Goal: Task Accomplishment & Management: Manage account settings

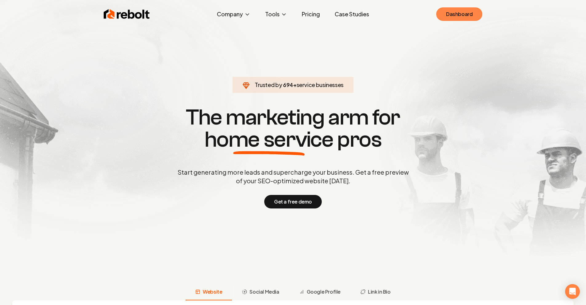
click at [446, 14] on link "Dashboard" at bounding box center [459, 14] width 46 height 14
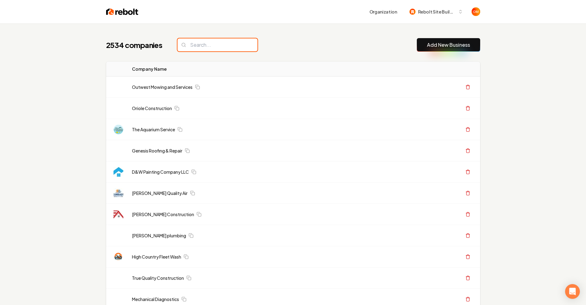
click at [209, 48] on input "search" at bounding box center [217, 44] width 80 height 13
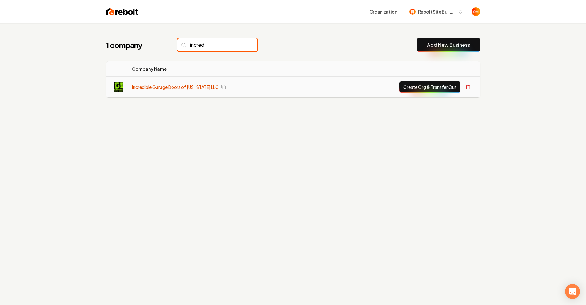
type input "incred"
click at [166, 85] on link "Incredible Garage Doors of [US_STATE] LLC" at bounding box center [175, 87] width 87 height 6
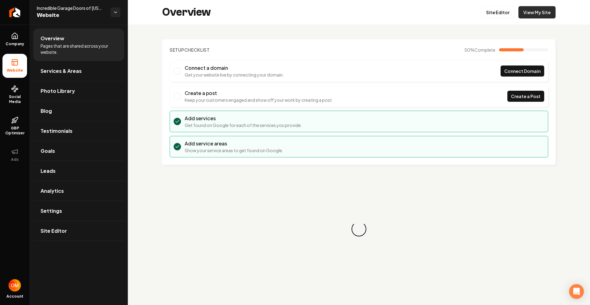
click at [523, 15] on link "View My Site" at bounding box center [537, 12] width 37 height 12
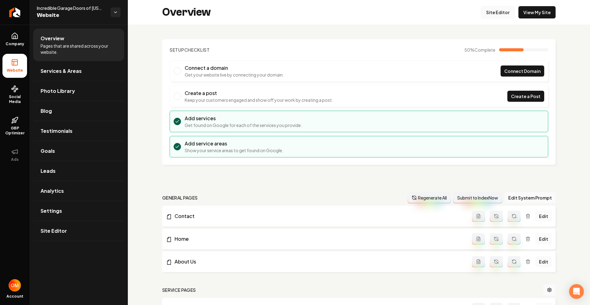
click at [501, 15] on link "Site Editor" at bounding box center [498, 12] width 34 height 12
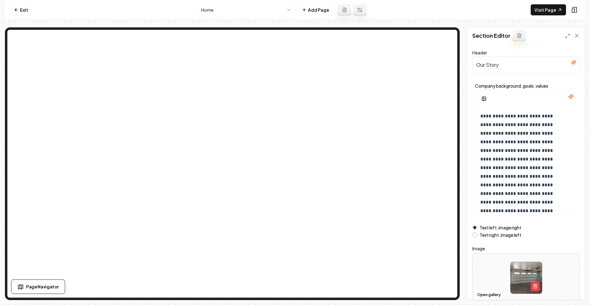
drag, startPoint x: 482, startPoint y: 272, endPoint x: 493, endPoint y: 289, distance: 19.8
click at [493, 289] on div at bounding box center [526, 278] width 107 height 42
click at [482, 292] on button "Open gallery" at bounding box center [489, 295] width 28 height 10
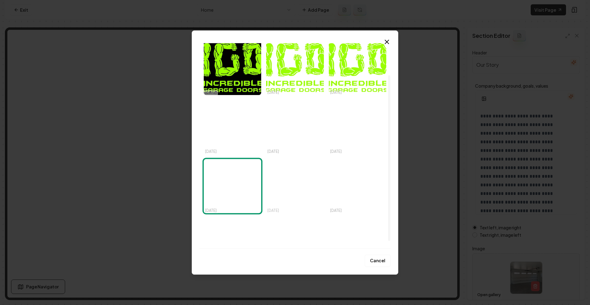
scroll to position [48, 0]
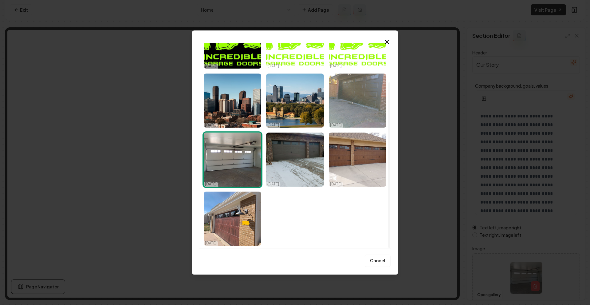
click at [383, 42] on div "Upload My Images Stock Images [DATE] [DATE] [DATE] [DATE] [DATE] [DATE] [DATE] …" at bounding box center [294, 143] width 191 height 210
click at [385, 43] on icon "button" at bounding box center [386, 41] width 7 height 7
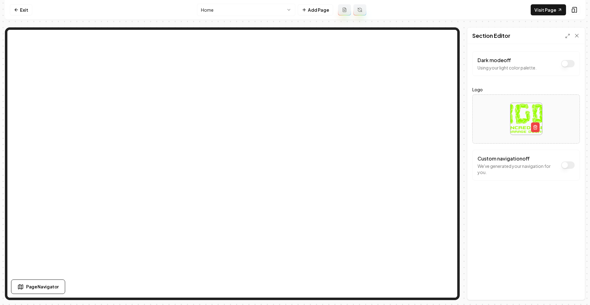
click at [529, 8] on nav "Exit Home Add Page Visit Page" at bounding box center [295, 10] width 580 height 20
click at [548, 9] on link "Visit Page" at bounding box center [548, 9] width 35 height 11
click at [21, 9] on link "Exit" at bounding box center [21, 9] width 22 height 11
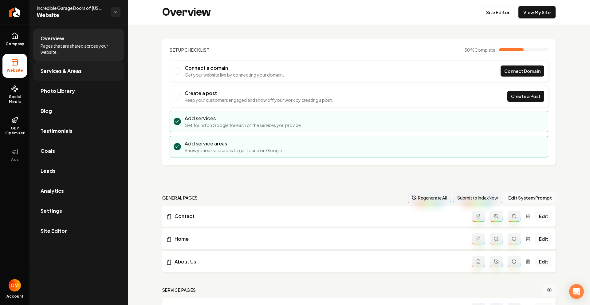
click at [67, 74] on span "Services & Areas" at bounding box center [61, 70] width 41 height 7
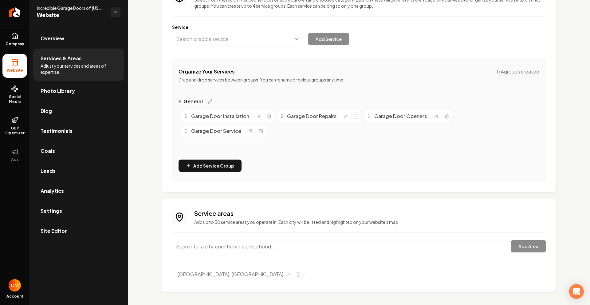
scroll to position [64, 0]
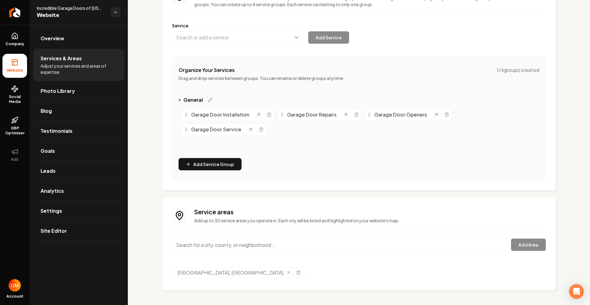
click at [236, 249] on input "Main content area" at bounding box center [339, 245] width 334 height 13
type input "[GEOGRAPHIC_DATA], [GEOGRAPHIC_DATA]"
click at [525, 243] on button "Add Area" at bounding box center [528, 245] width 35 height 12
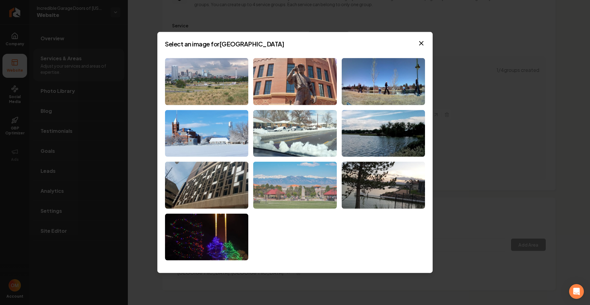
click at [318, 192] on img at bounding box center [294, 185] width 83 height 47
